Goal: Navigation & Orientation: Find specific page/section

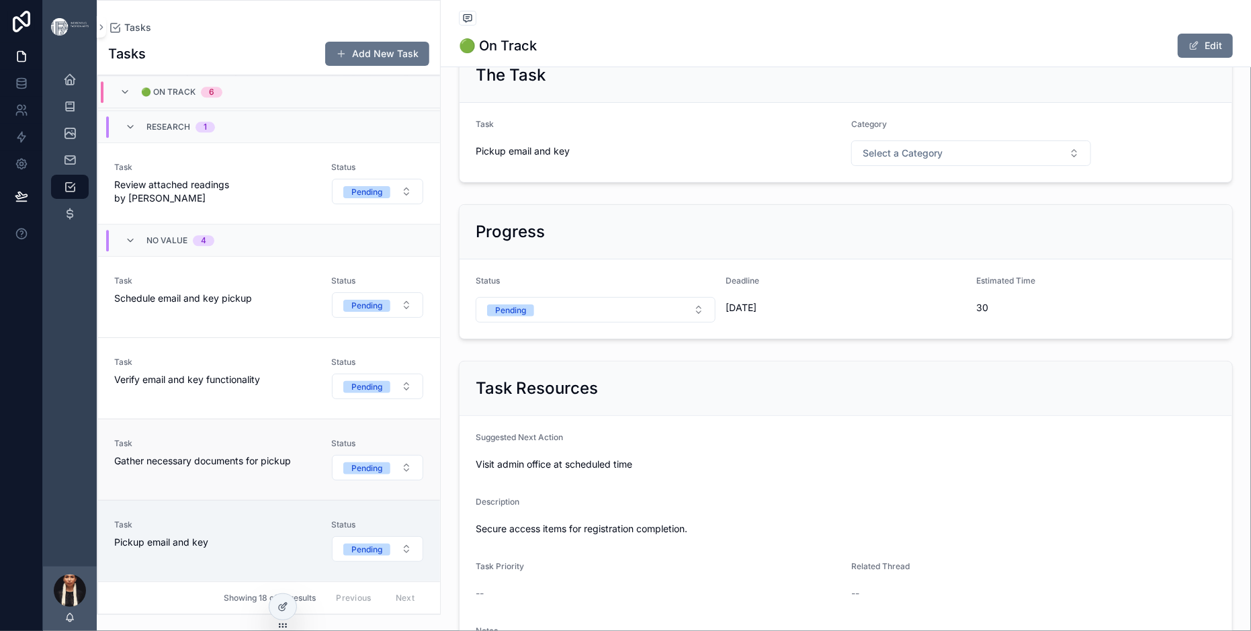
scroll to position [2203, 0]
click at [269, 286] on span "Task" at bounding box center [214, 280] width 201 height 11
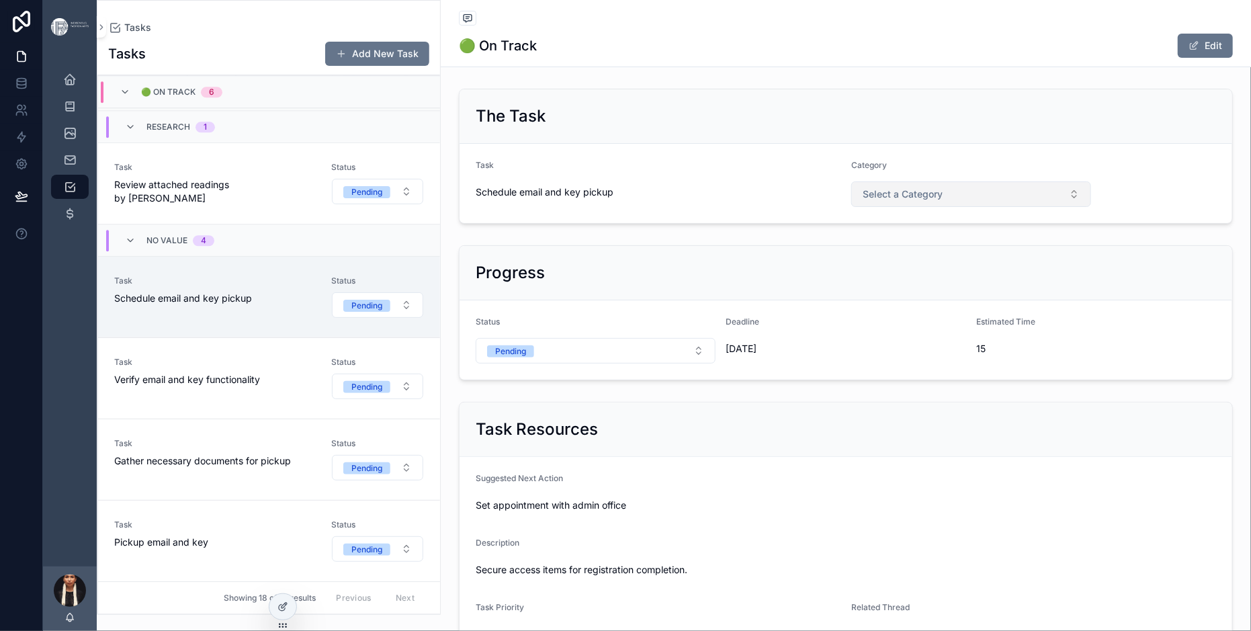
click at [942, 201] on span "Select a Category" at bounding box center [903, 193] width 80 height 13
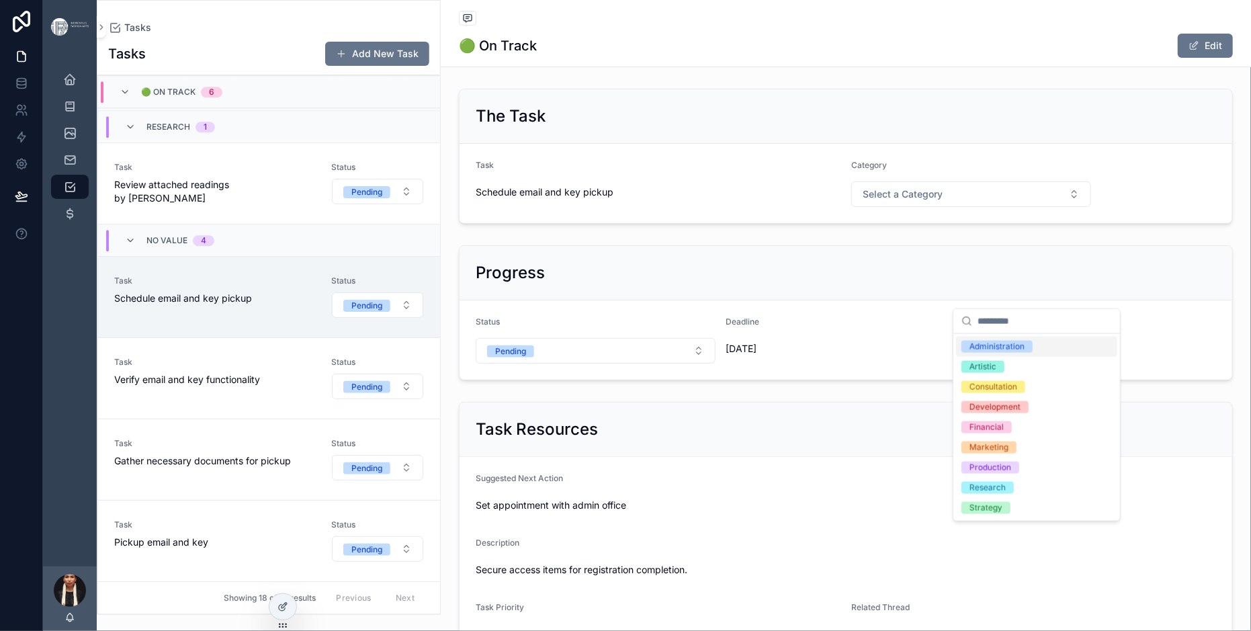
click at [1002, 353] on div "Administration" at bounding box center [996, 347] width 55 height 12
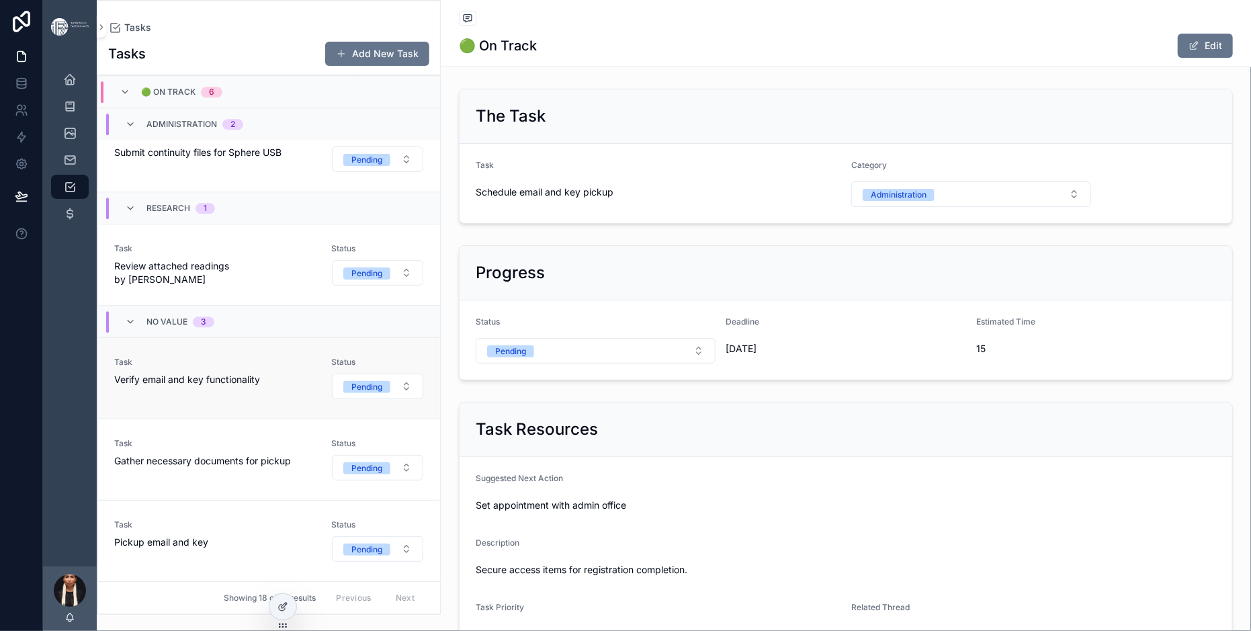
click at [315, 357] on div "Task Verify email and key functionality" at bounding box center [214, 378] width 201 height 43
click at [942, 201] on span "Select a Category" at bounding box center [903, 193] width 80 height 13
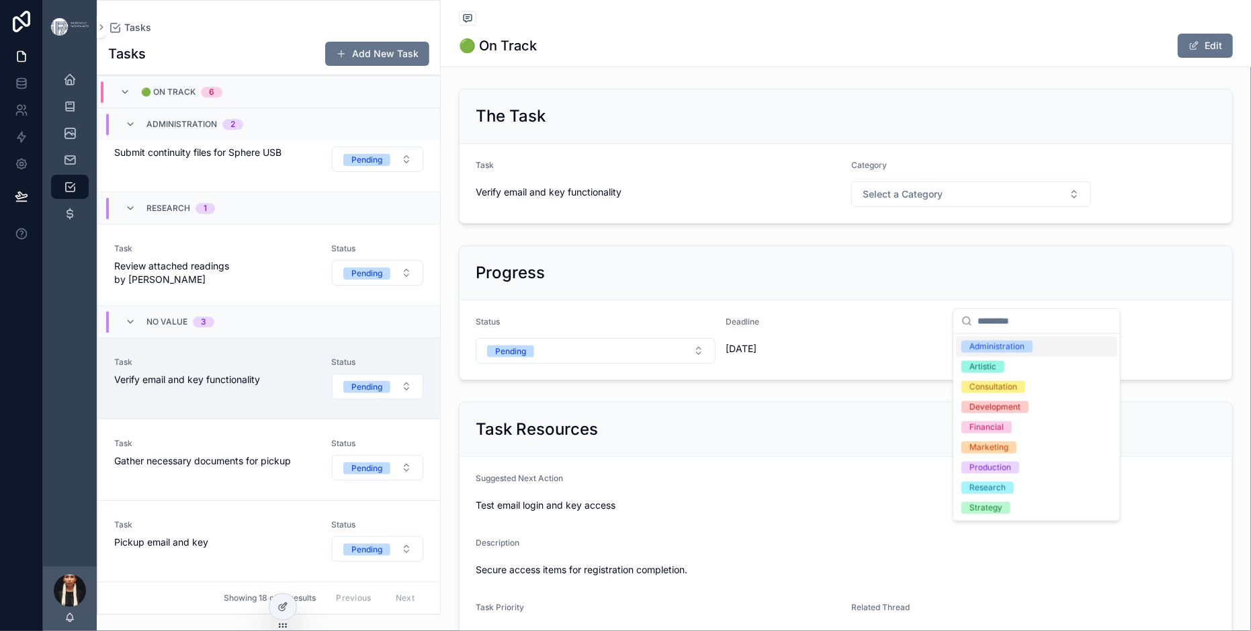
click at [983, 353] on div "Administration" at bounding box center [996, 347] width 55 height 12
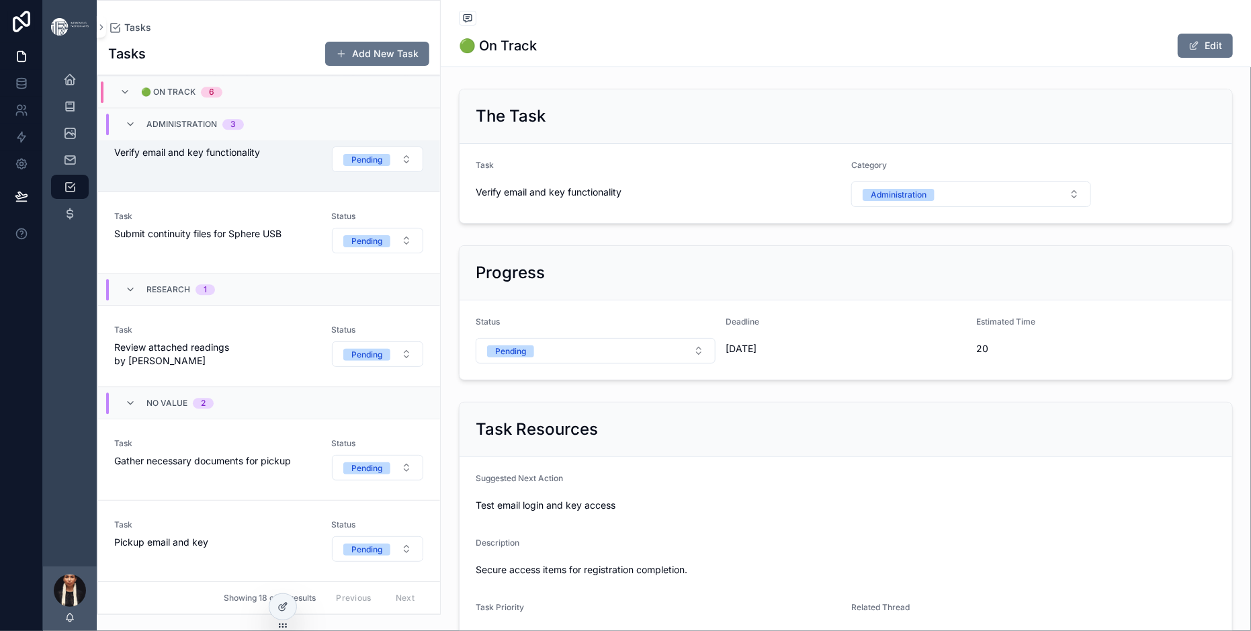
scroll to position [2387, 0]
click at [315, 341] on span "Review attached readings by [PERSON_NAME]" at bounding box center [214, 354] width 201 height 27
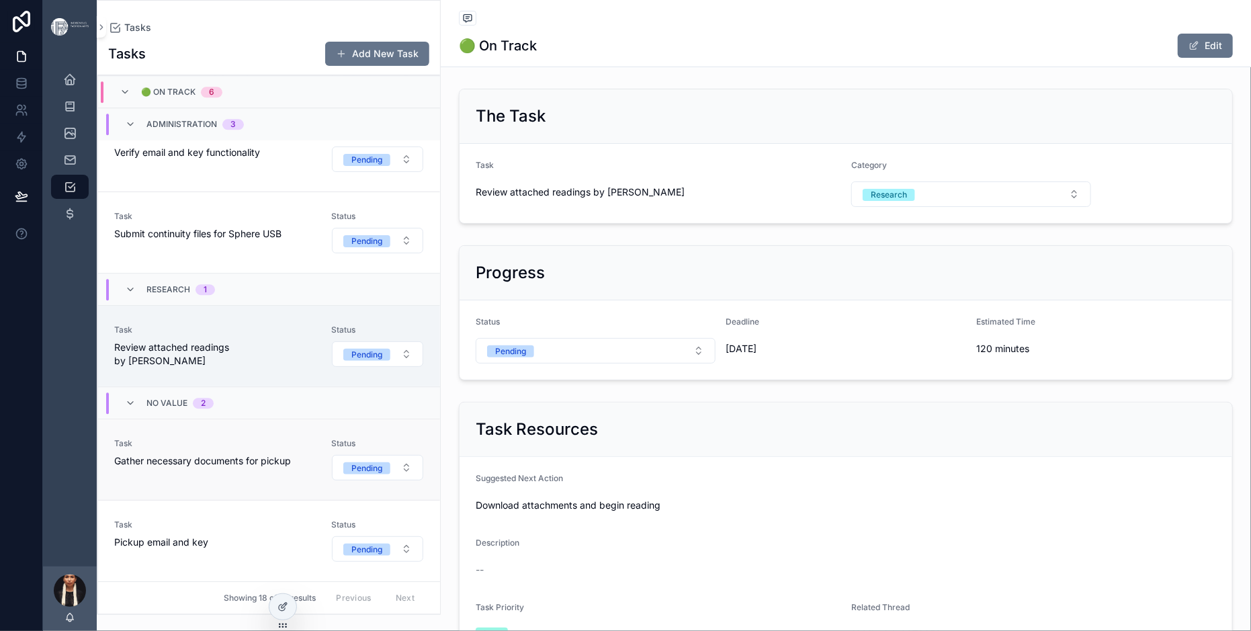
click at [315, 438] on div "Task Gather necessary documents for pickup" at bounding box center [214, 453] width 201 height 30
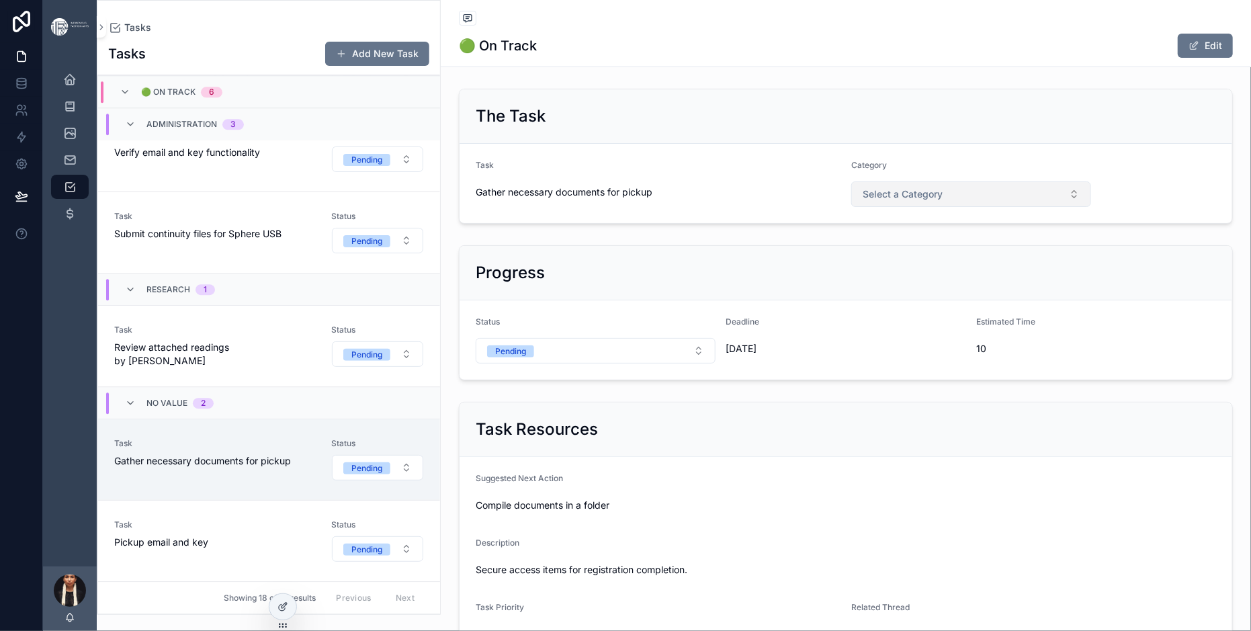
click at [942, 201] on span "Select a Category" at bounding box center [903, 193] width 80 height 13
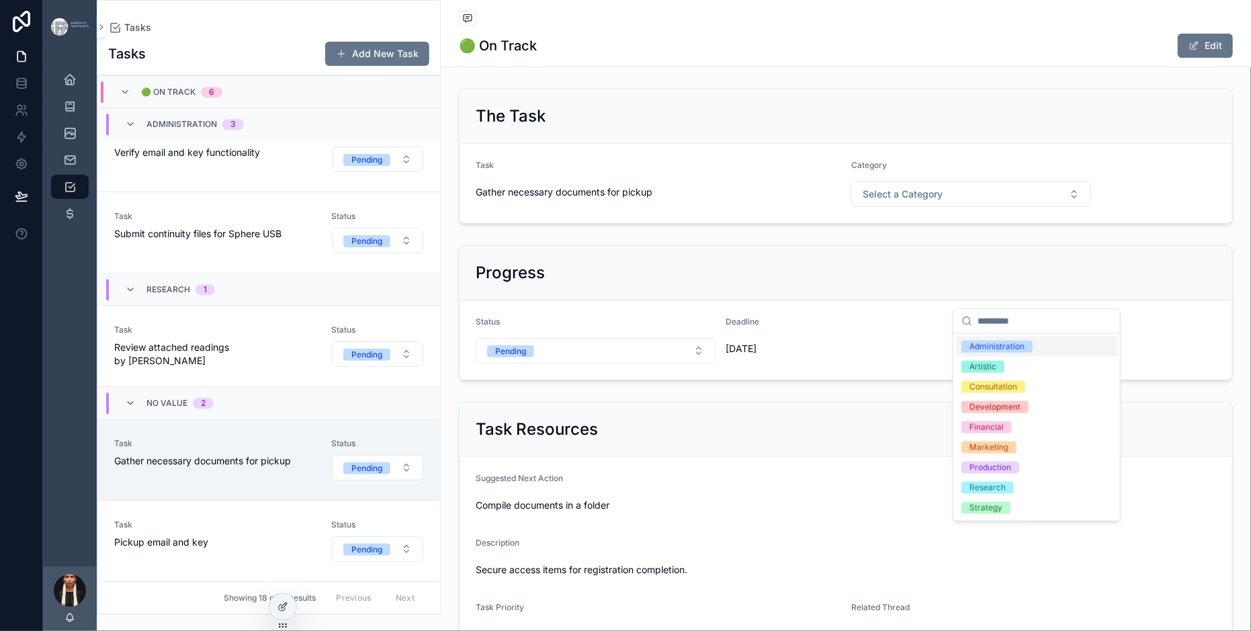
click at [985, 353] on div "Administration" at bounding box center [996, 347] width 55 height 12
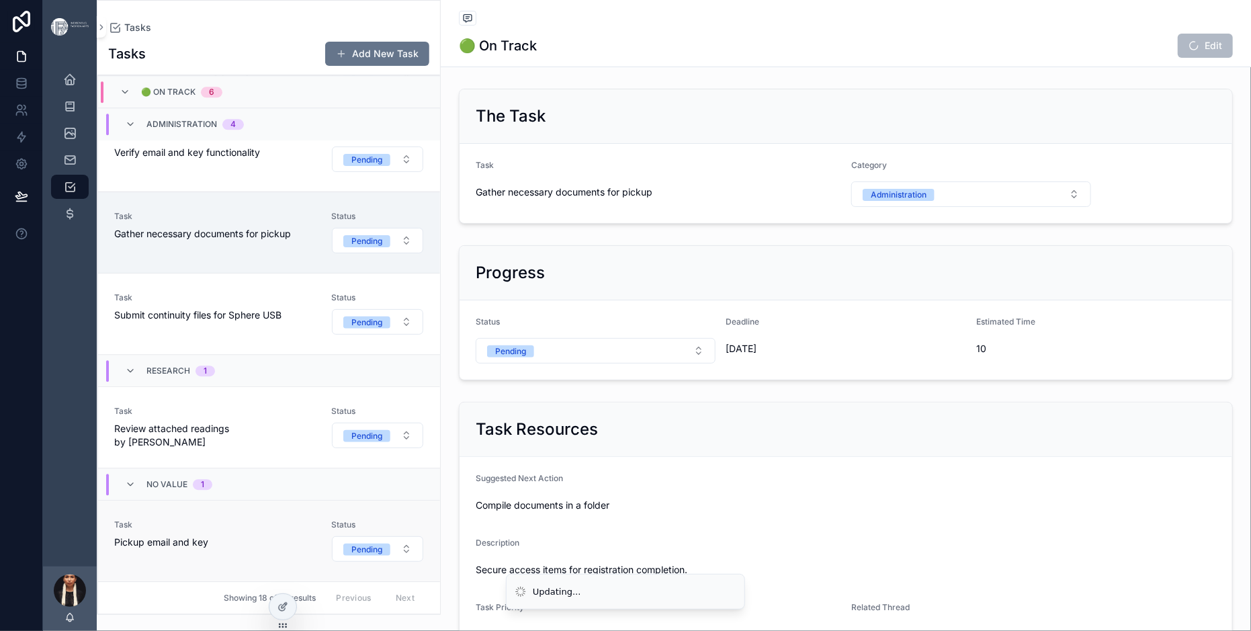
click at [315, 519] on div "Task Pickup email and key" at bounding box center [214, 540] width 201 height 43
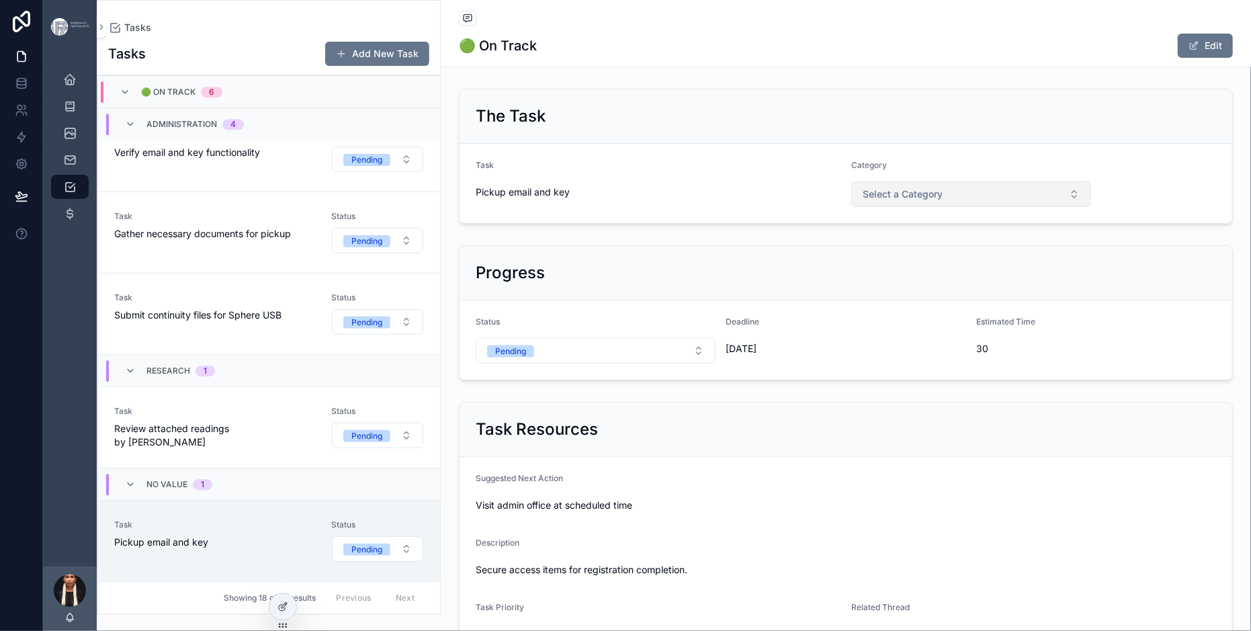
click at [942, 201] on span "Select a Category" at bounding box center [903, 193] width 80 height 13
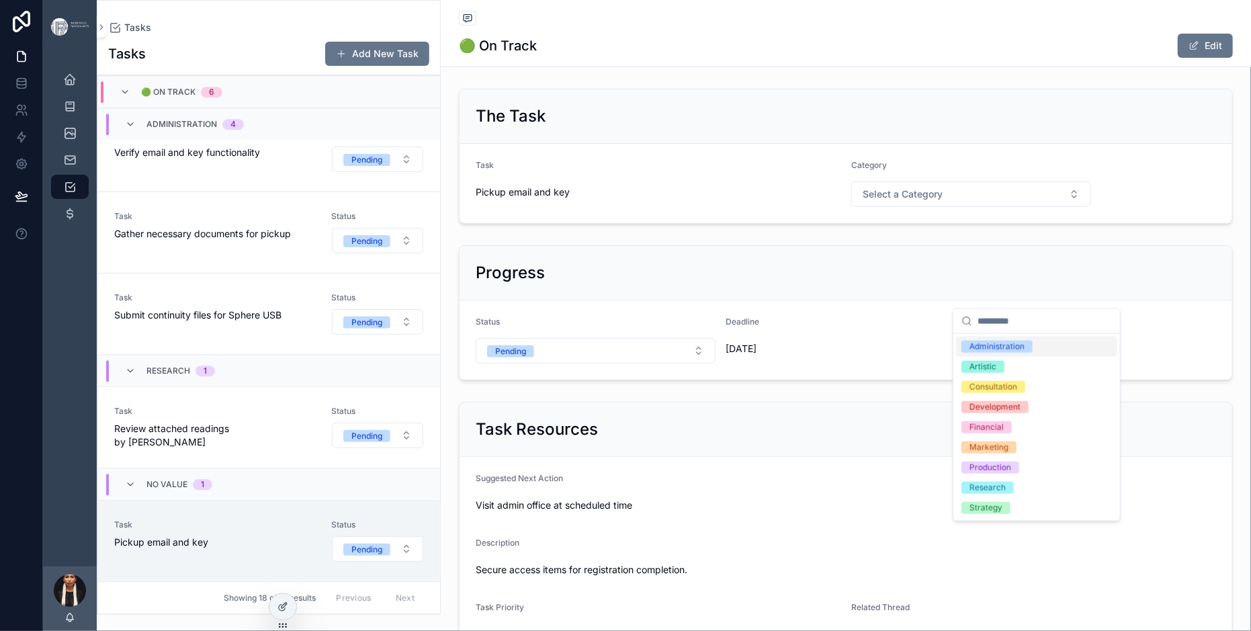
click at [976, 353] on span "Administration" at bounding box center [996, 347] width 71 height 12
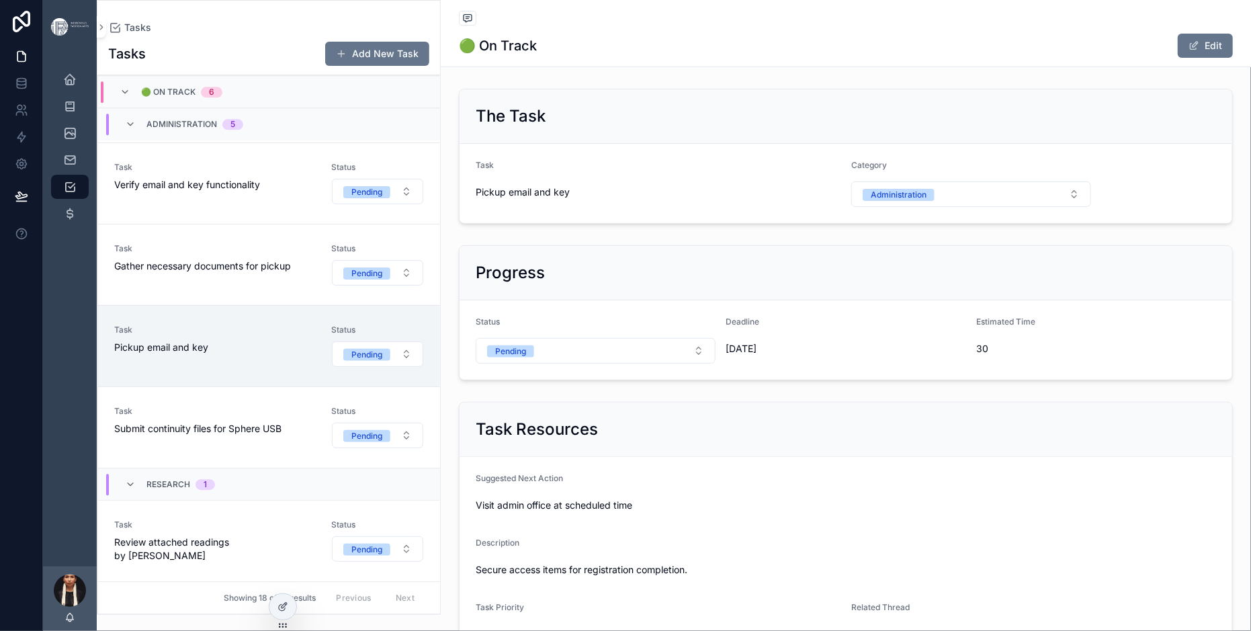
click at [764, 345] on div "The Task Task Pickup email and key Category Administration Progress Status Pend…" at bounding box center [846, 490] width 810 height 814
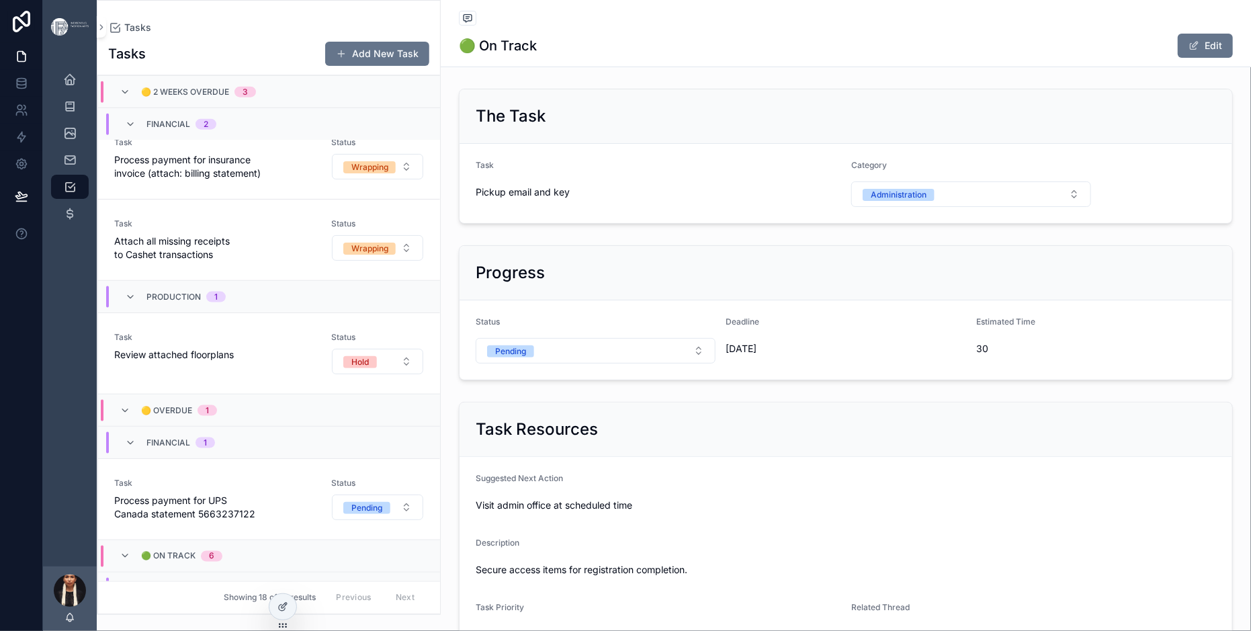
scroll to position [806, 0]
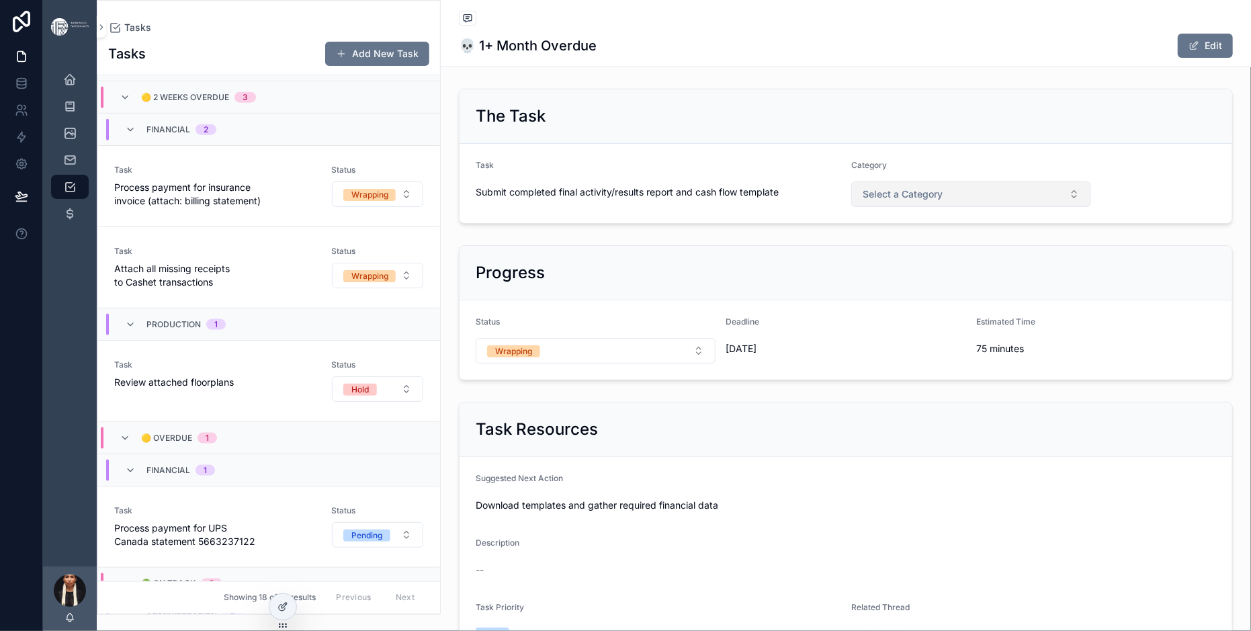
click at [942, 201] on span "Select a Category" at bounding box center [903, 193] width 80 height 13
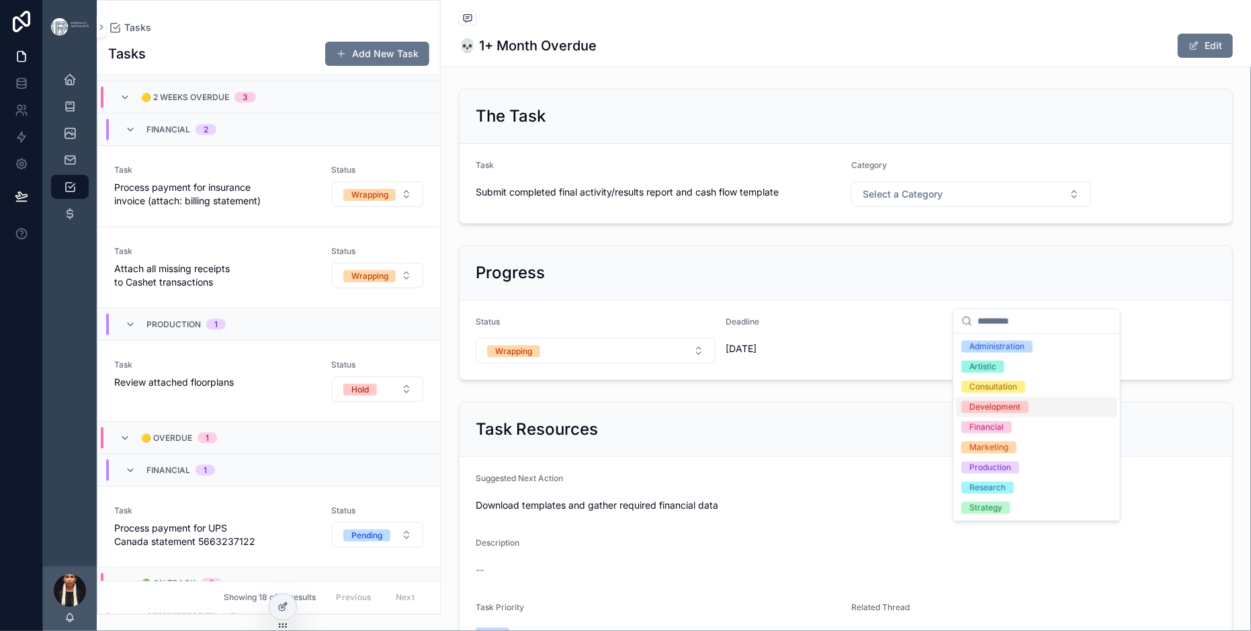
scroll to position [78, 0]
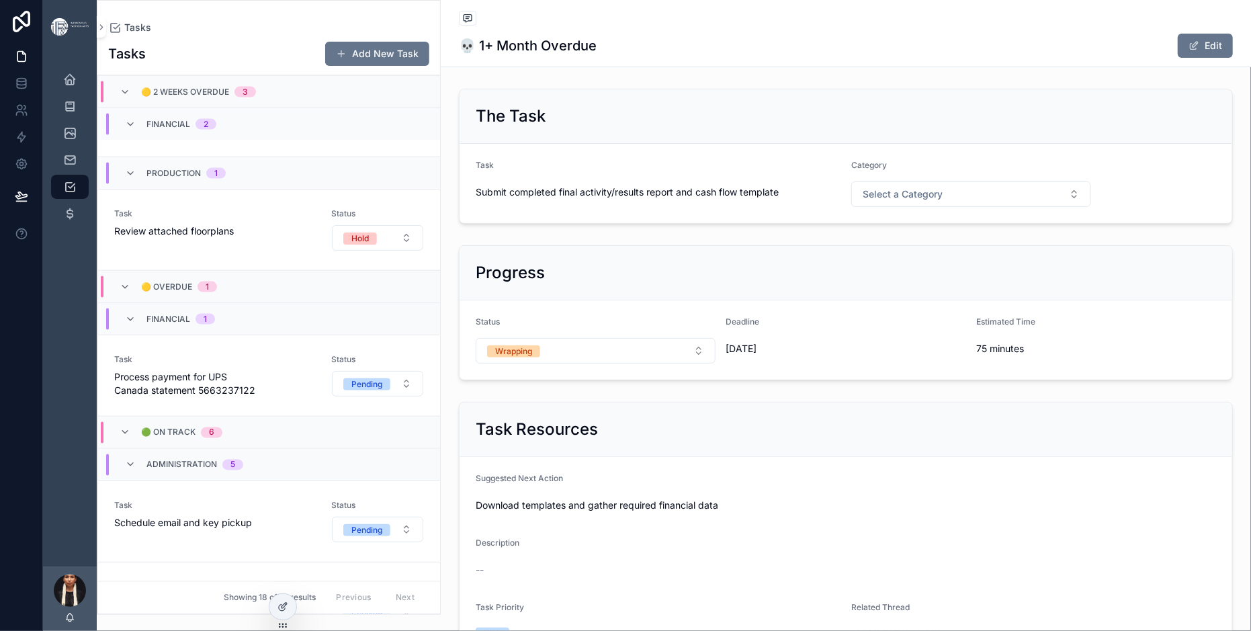
scroll to position [926, 0]
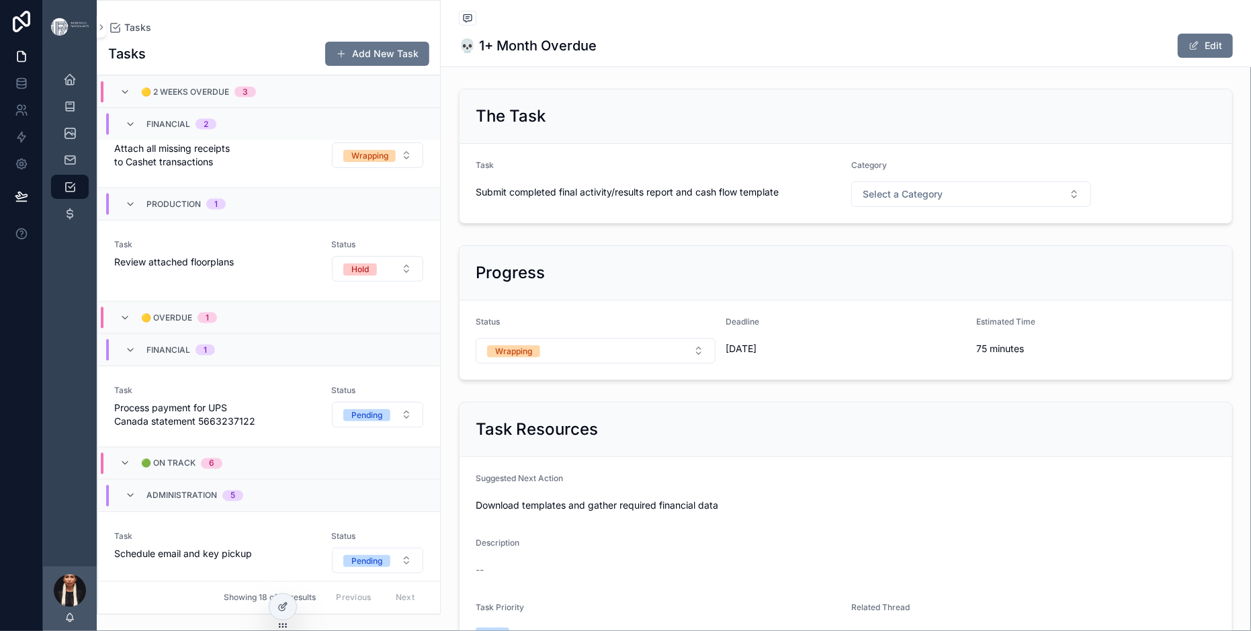
click at [942, 201] on span "Select a Category" at bounding box center [903, 193] width 80 height 13
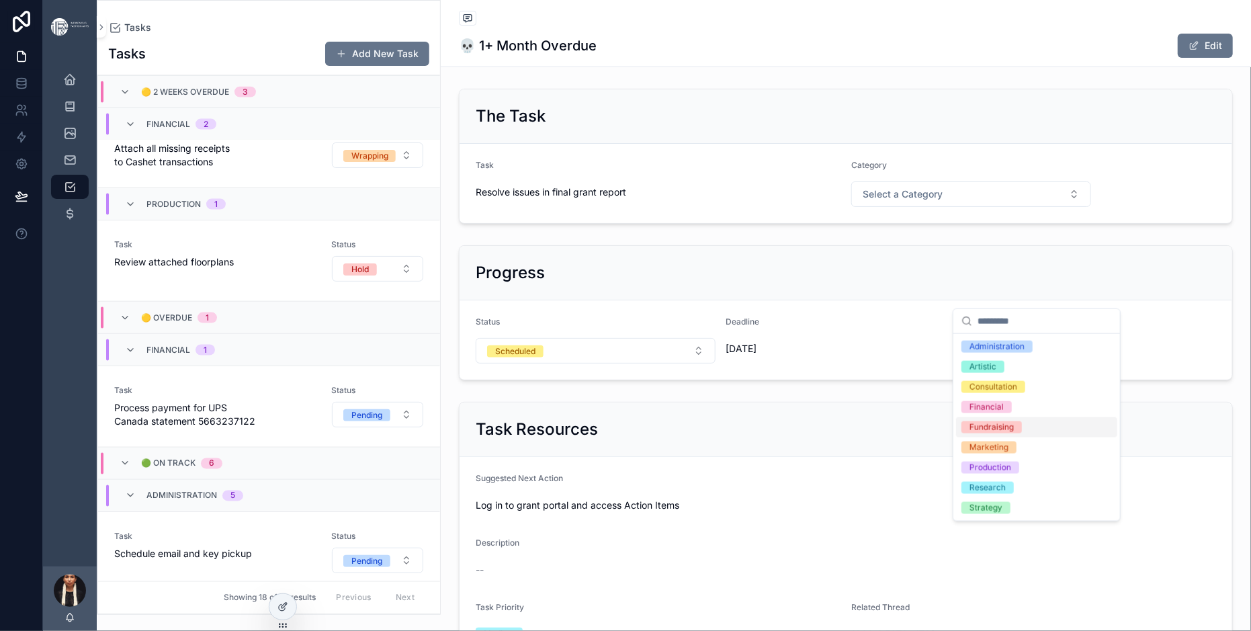
click at [1000, 433] on div "Fundraising" at bounding box center [991, 427] width 44 height 12
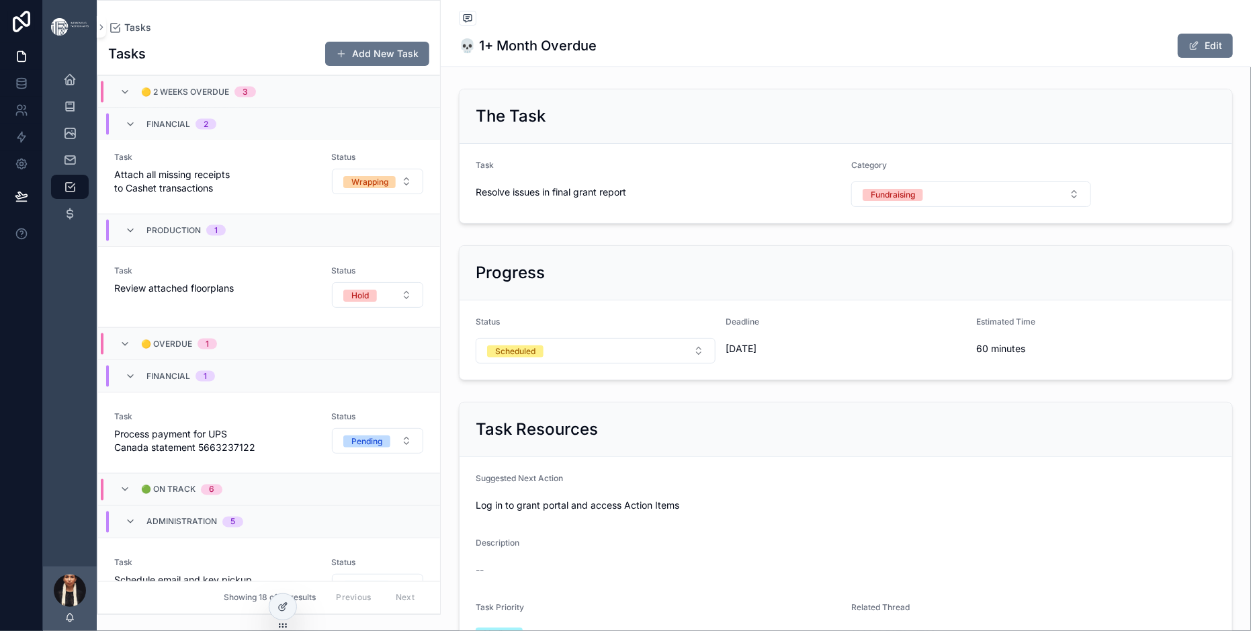
scroll to position [934, 0]
click at [942, 201] on span "Select a Category" at bounding box center [903, 193] width 80 height 13
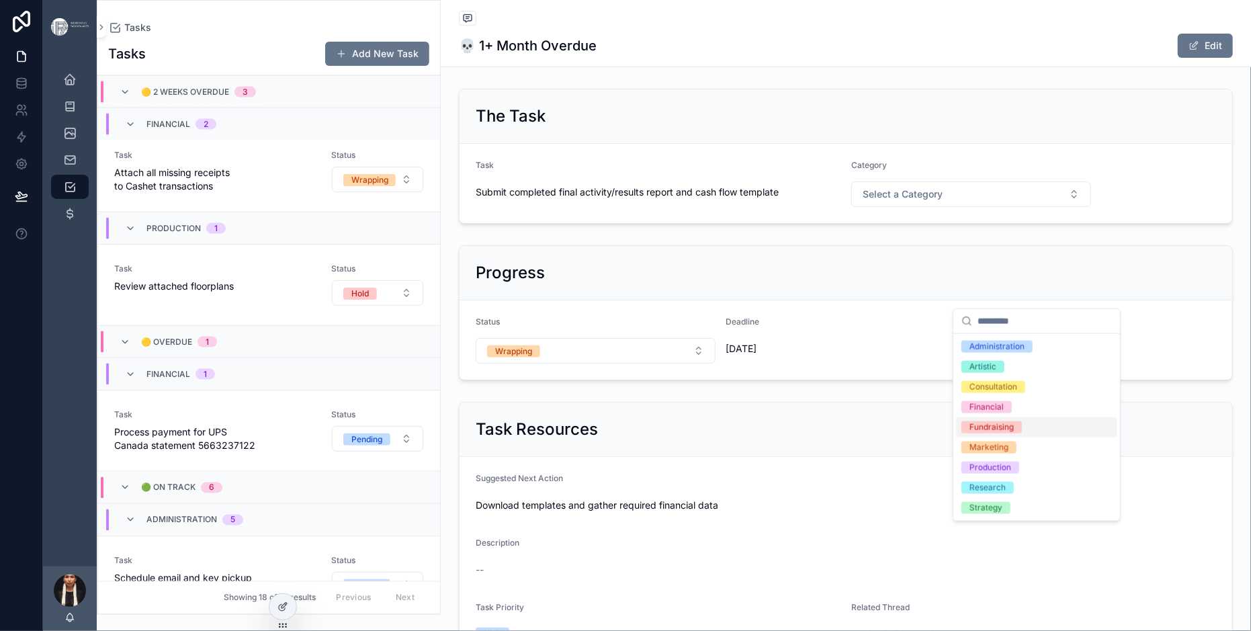
click at [995, 433] on div "Fundraising" at bounding box center [991, 427] width 44 height 12
